Goal: Communication & Community: Participate in discussion

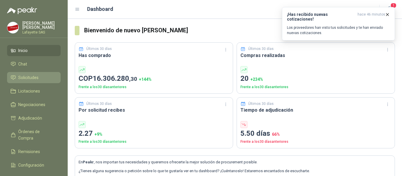
click at [42, 80] on li "Solicitudes" at bounding box center [34, 77] width 47 height 6
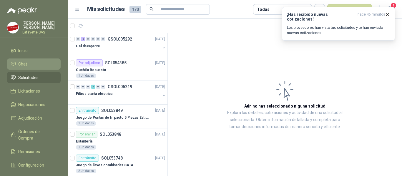
click at [31, 67] on li "Chat" at bounding box center [34, 64] width 47 height 6
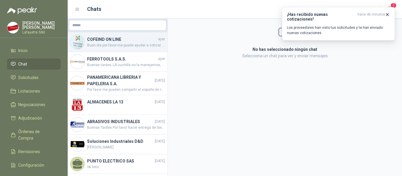
click at [109, 42] on h4 "COFEIND ON LINE" at bounding box center [122, 39] width 70 height 6
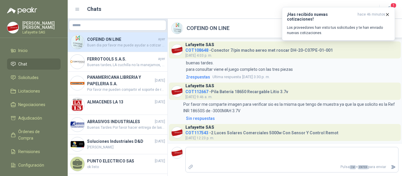
scroll to position [542, 0]
